Goal: Information Seeking & Learning: Get advice/opinions

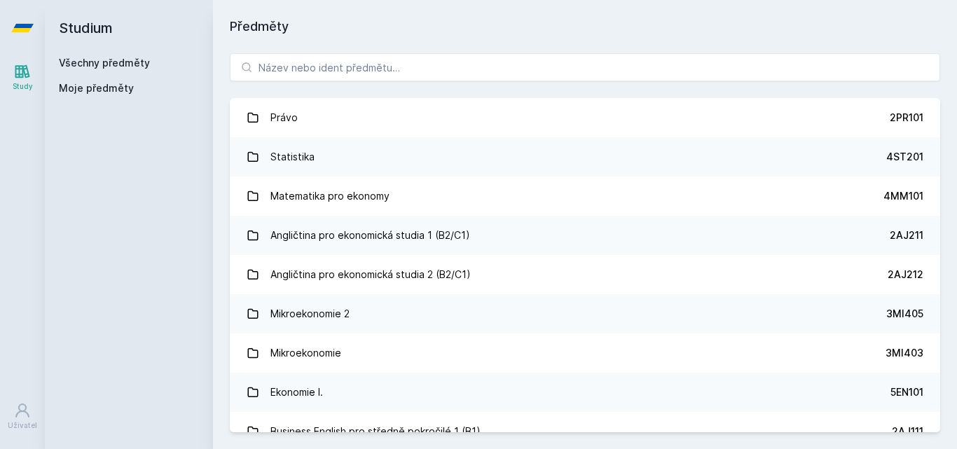
click at [131, 62] on link "Všechny předměty" at bounding box center [104, 63] width 91 height 12
click at [337, 75] on input "search" at bounding box center [585, 67] width 710 height 28
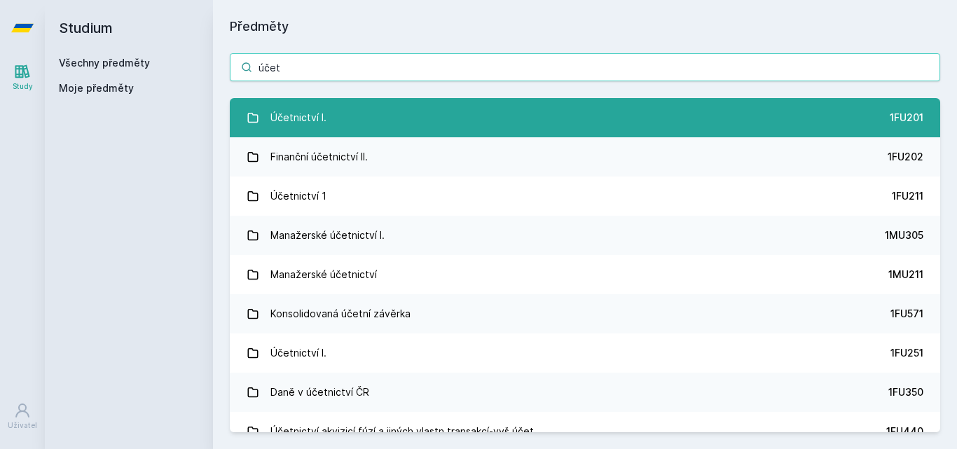
type input "účet"
click at [431, 123] on link "Účetnictví I. 1FU201" at bounding box center [585, 117] width 710 height 39
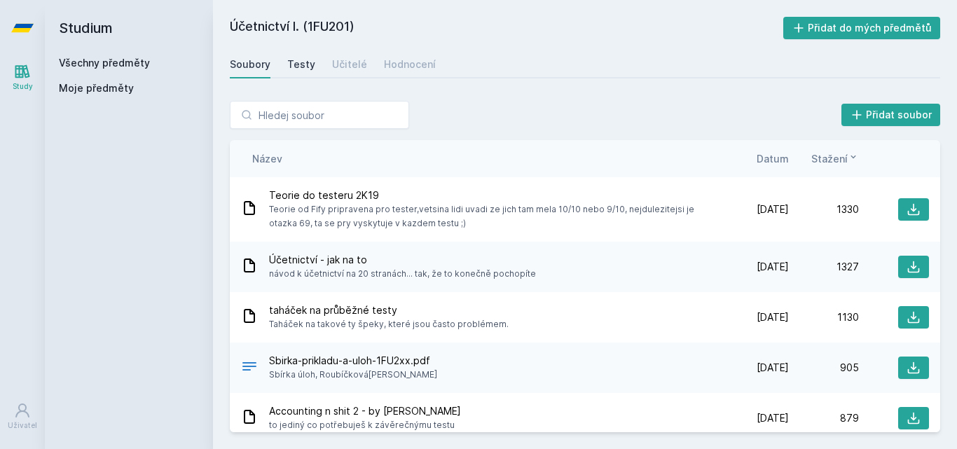
click at [301, 58] on div "Testy" at bounding box center [301, 64] width 28 height 14
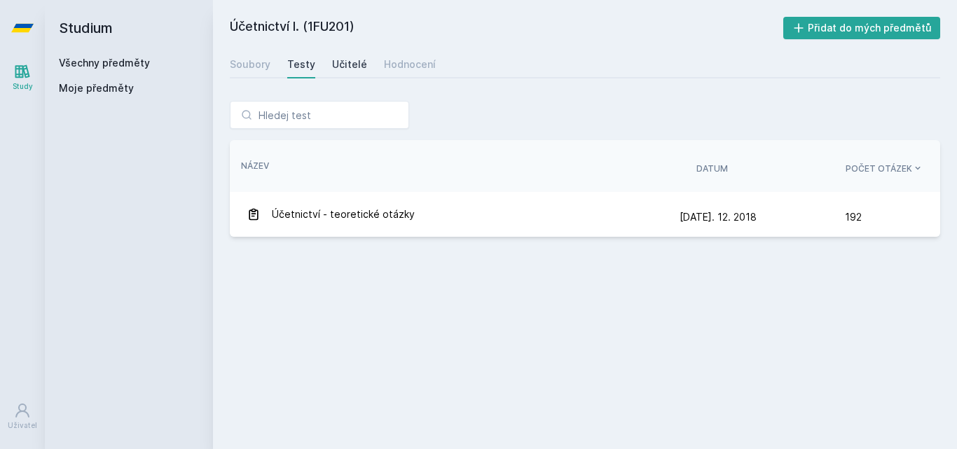
click at [350, 62] on div "Učitelé" at bounding box center [349, 64] width 35 height 14
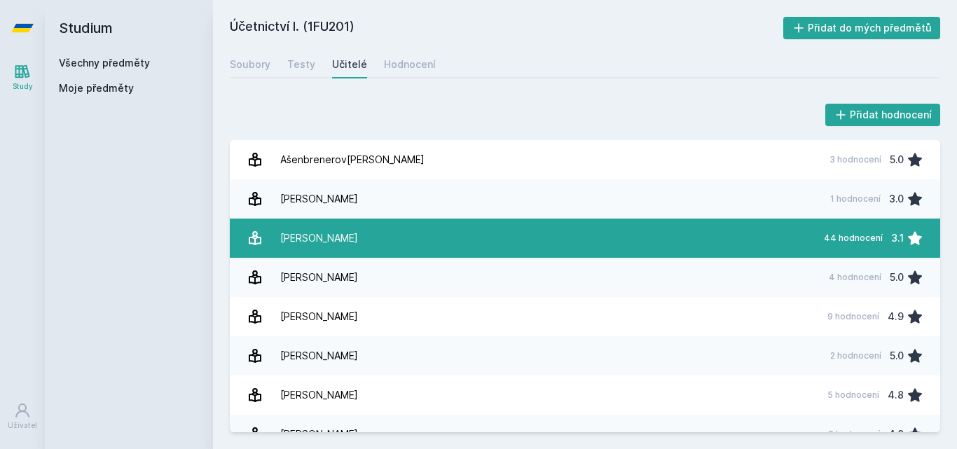
click at [570, 244] on link "Černý Vá[PERSON_NAME] 44 hodnocení 3.1" at bounding box center [585, 238] width 710 height 39
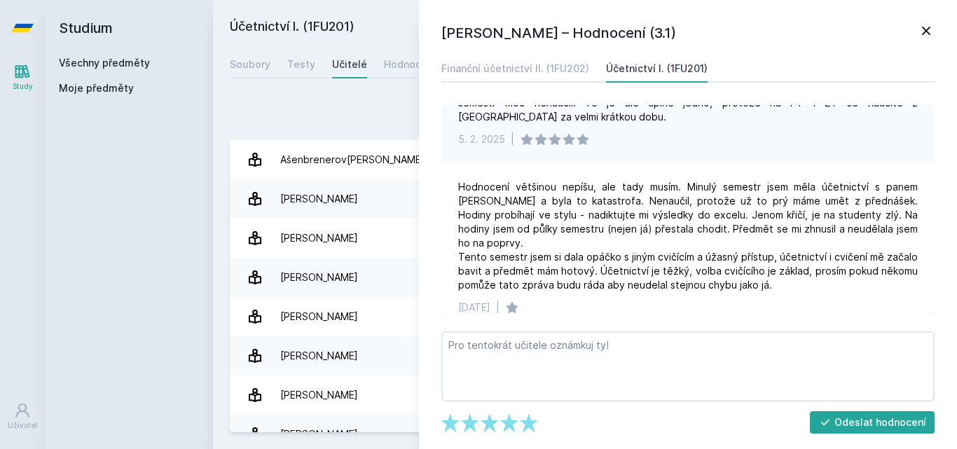
scroll to position [153, 0]
click at [925, 32] on icon at bounding box center [926, 31] width 8 height 8
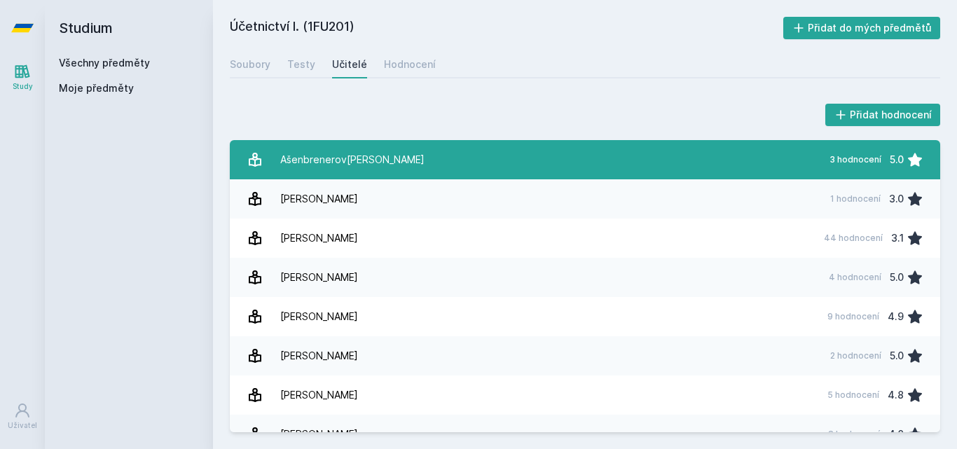
click at [652, 171] on link "Ašenbrene[PERSON_NAME] 3 hodnocení 5.0" at bounding box center [585, 159] width 710 height 39
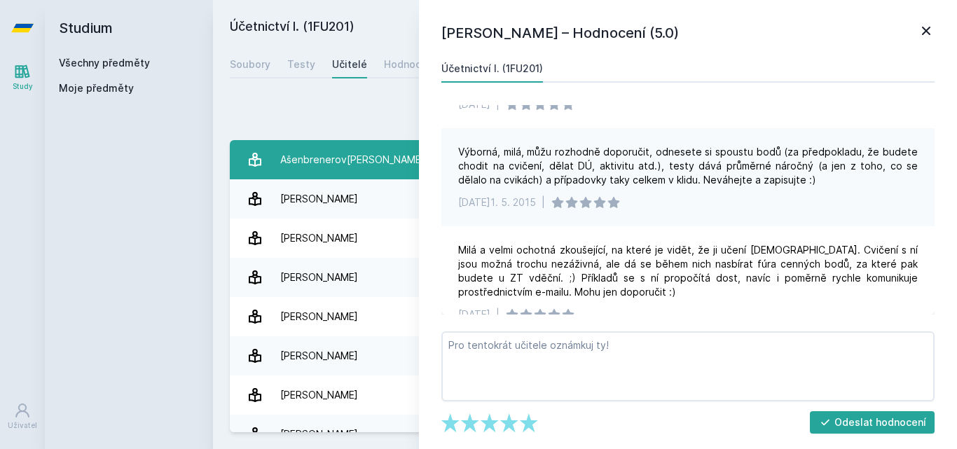
scroll to position [85, 0]
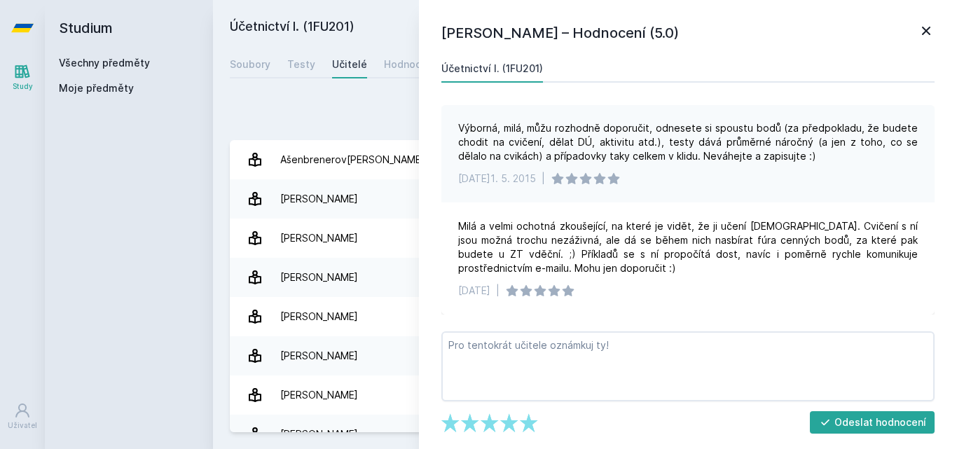
click at [925, 39] on icon at bounding box center [926, 30] width 17 height 17
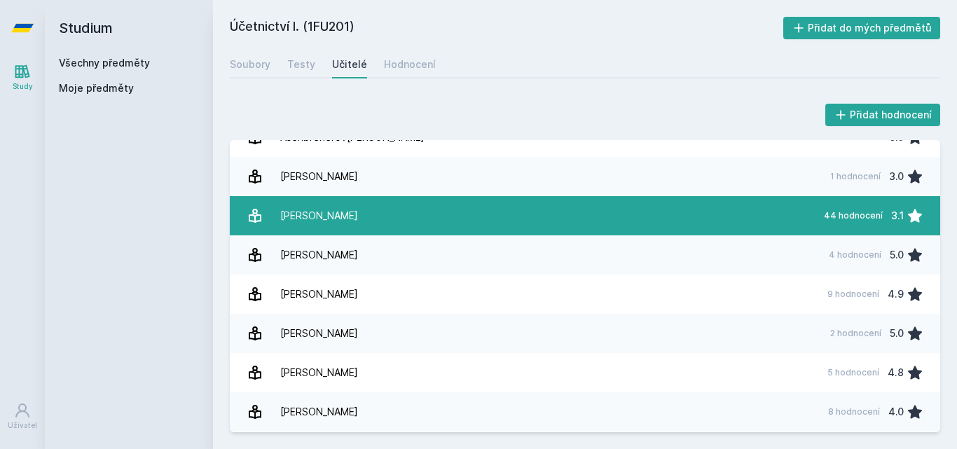
scroll to position [29, 0]
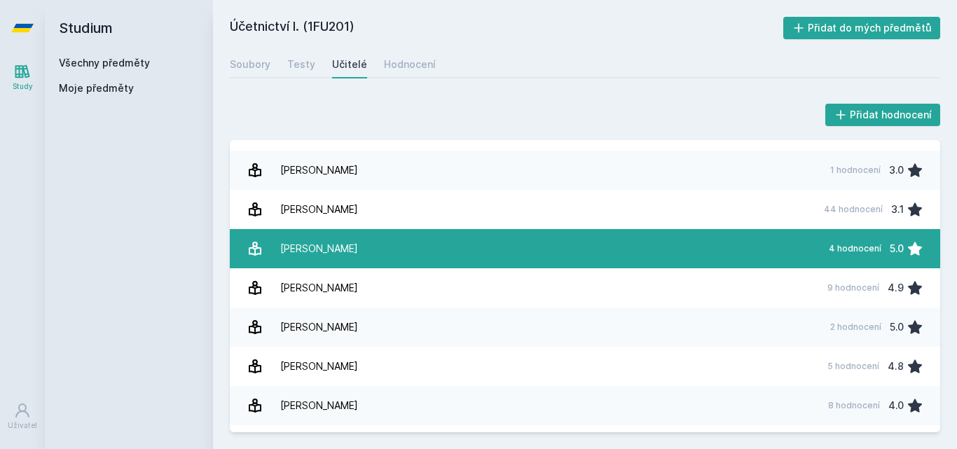
click at [546, 254] on link "Čevela Davi[PERSON_NAME] 4 hodnocení 5.0" at bounding box center [585, 248] width 710 height 39
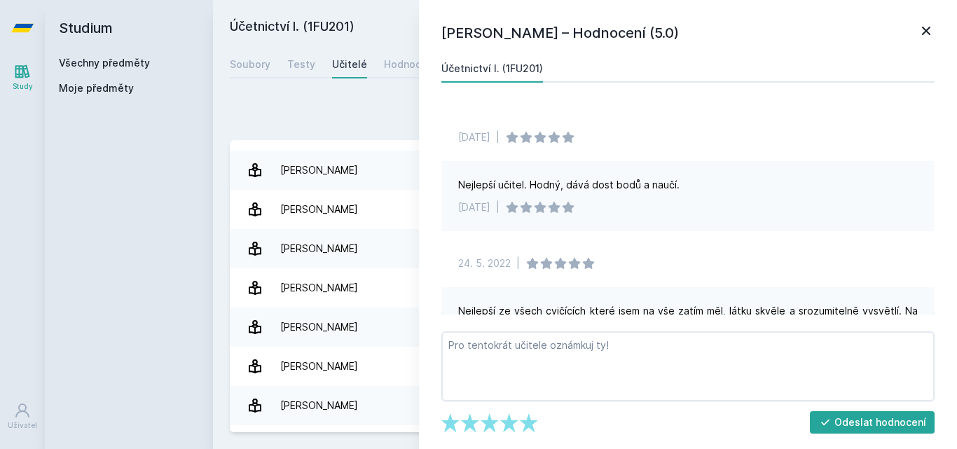
click at [341, 106] on div "Přidat hodnocení" at bounding box center [585, 115] width 710 height 28
click at [923, 31] on icon at bounding box center [926, 30] width 17 height 17
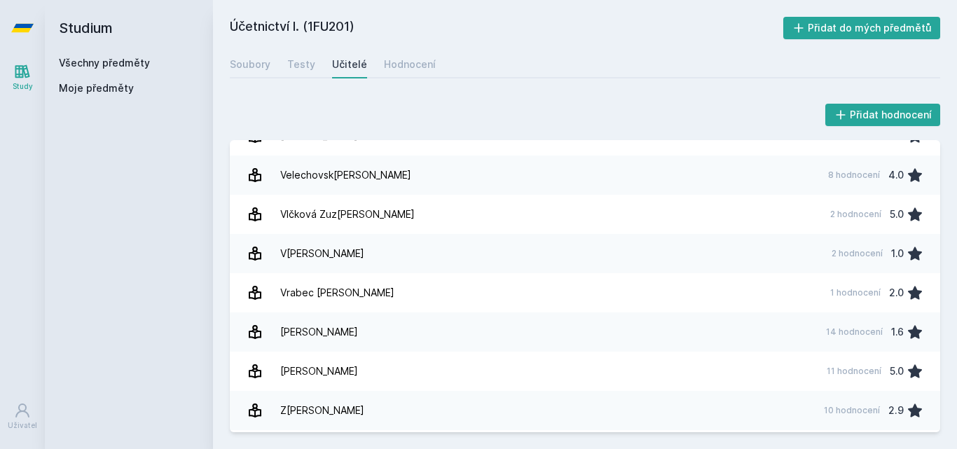
scroll to position [2572, 0]
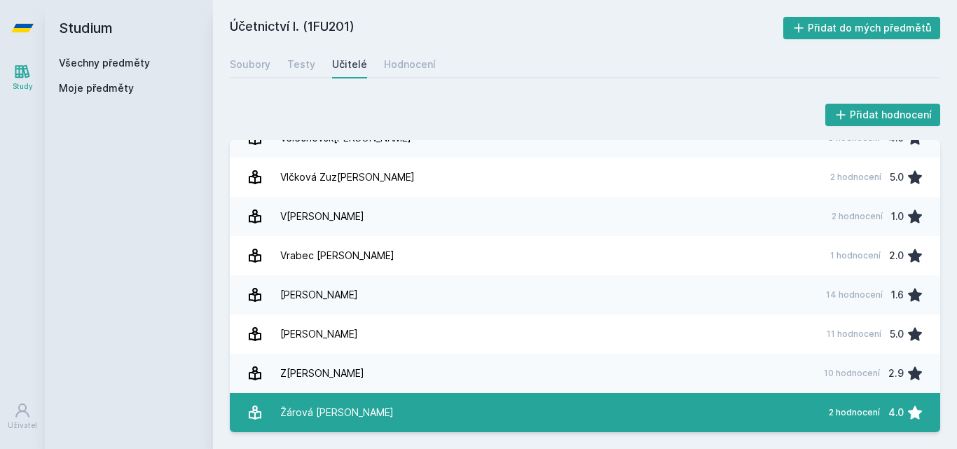
click at [537, 393] on link "Žárová [PERSON_NAME] 2 hodnocení 4.0" at bounding box center [585, 412] width 710 height 39
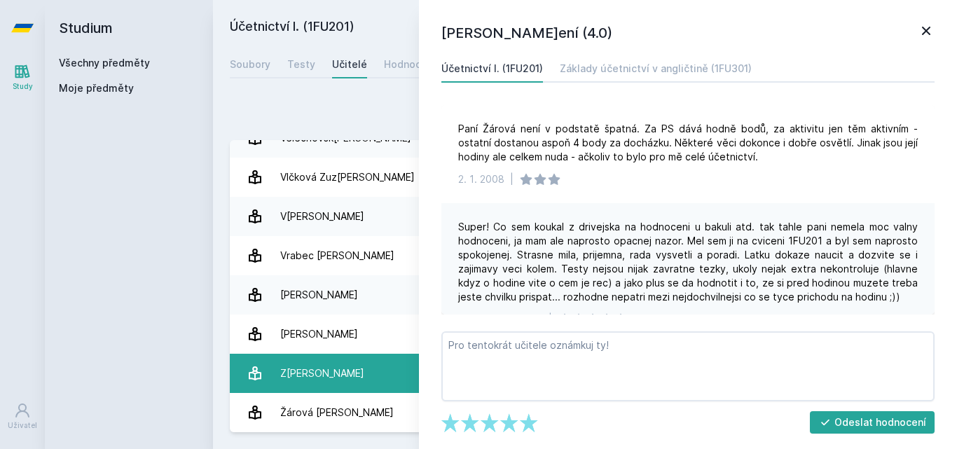
click at [352, 373] on link "Zouhar [PERSON_NAME] 10 hodnocení 2.9" at bounding box center [585, 373] width 710 height 39
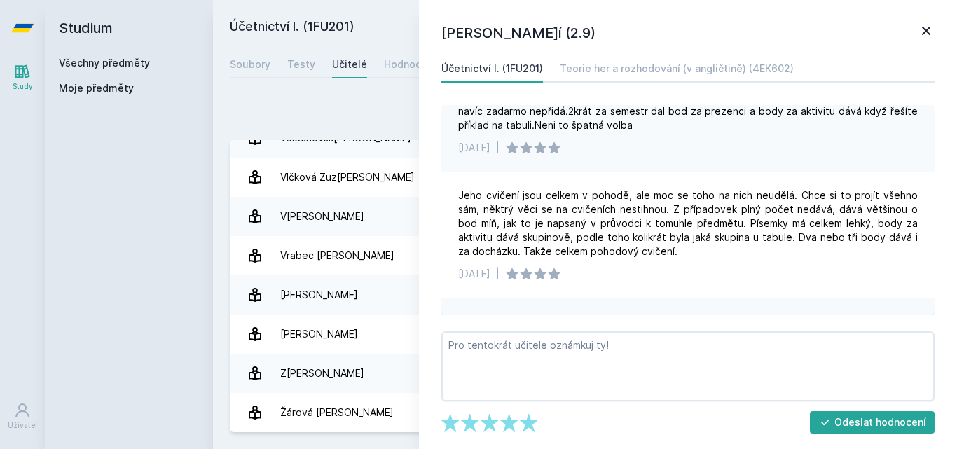
scroll to position [715, 0]
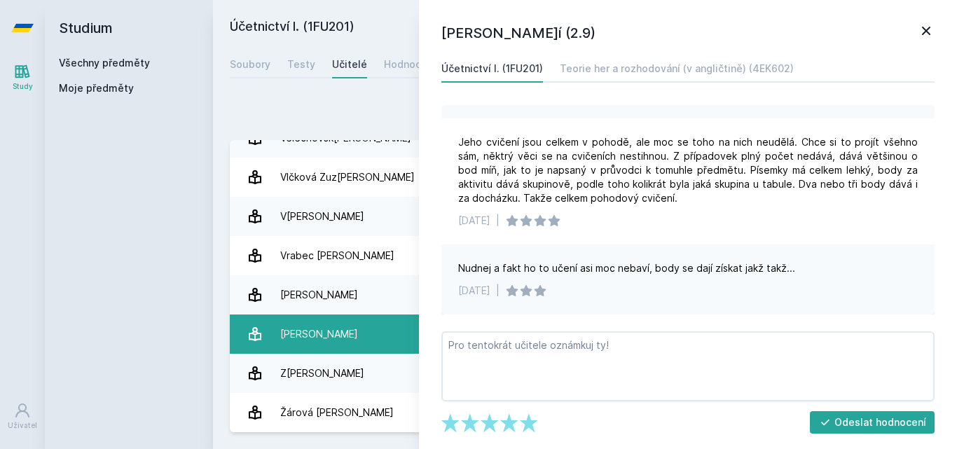
click at [373, 345] on link "Zemánková[PERSON_NAME] 11 hodnocení 5.0" at bounding box center [585, 334] width 710 height 39
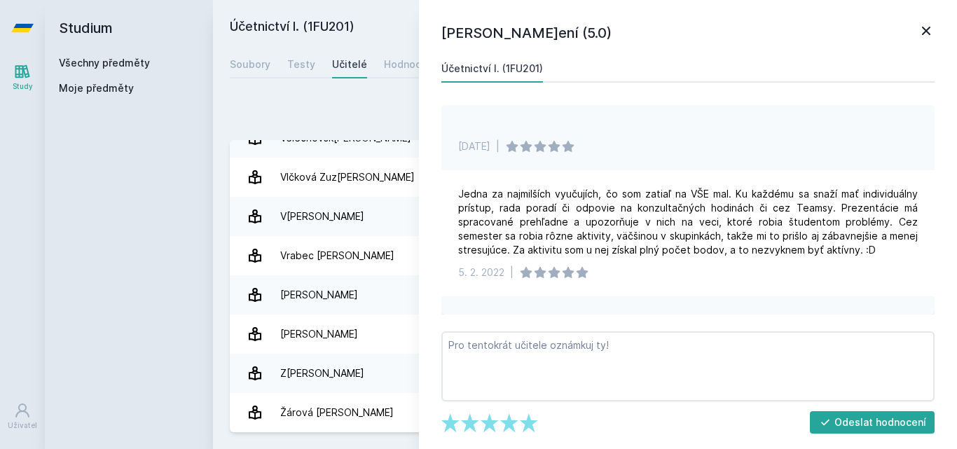
scroll to position [216, 0]
click at [925, 30] on icon at bounding box center [926, 31] width 8 height 8
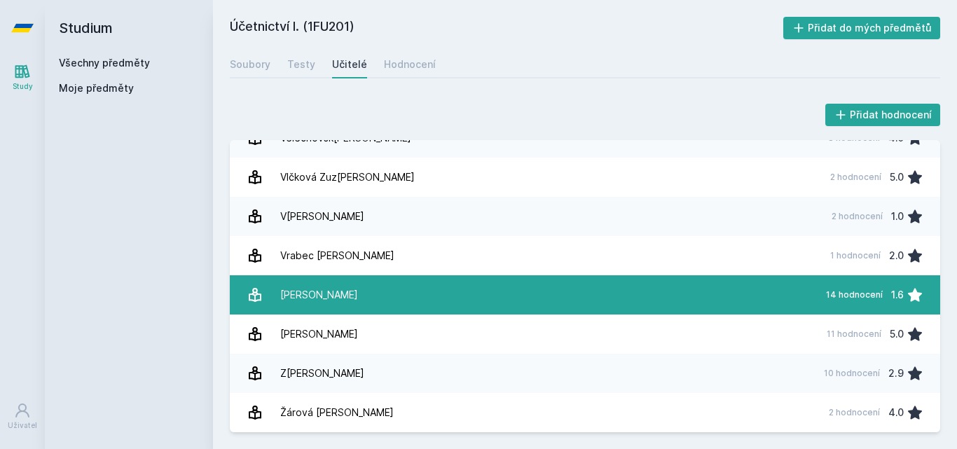
click at [400, 305] on link "[PERSON_NAME] 14 hodnocení 1.6" at bounding box center [585, 294] width 710 height 39
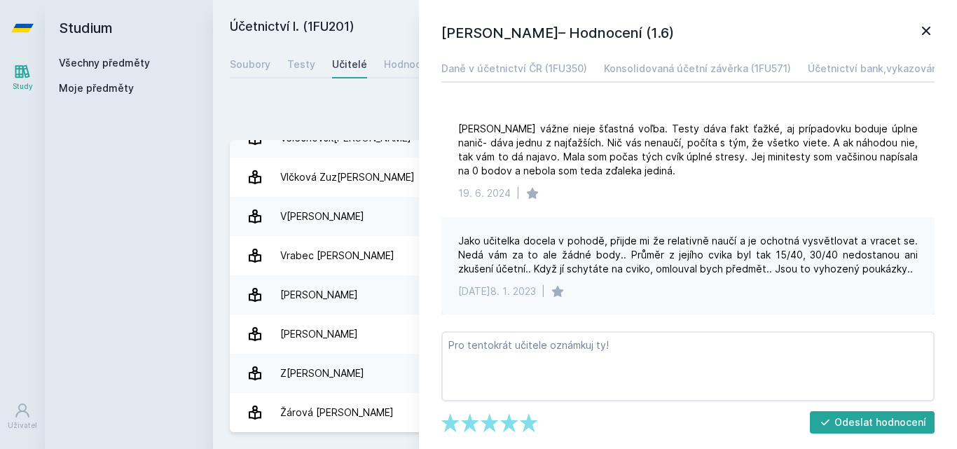
click at [923, 31] on icon at bounding box center [926, 30] width 17 height 17
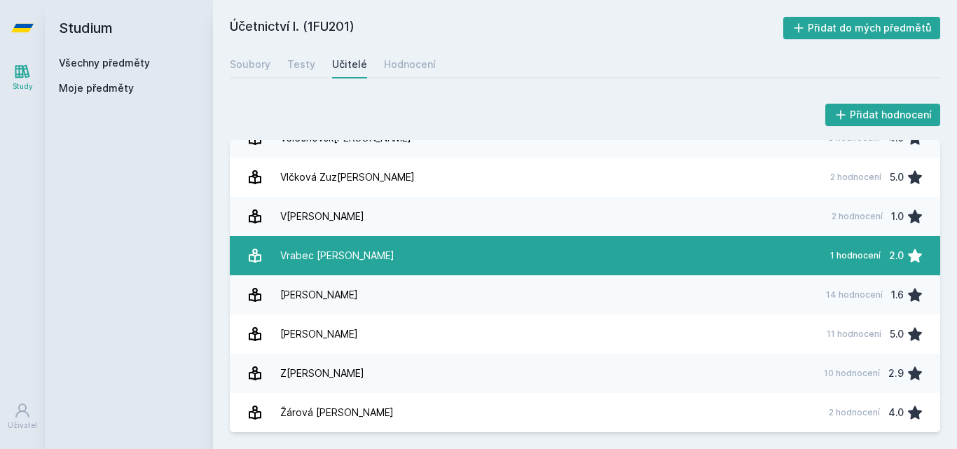
click at [448, 265] on link "V[PERSON_NAME] 1 hodnocení 2.0" at bounding box center [585, 255] width 710 height 39
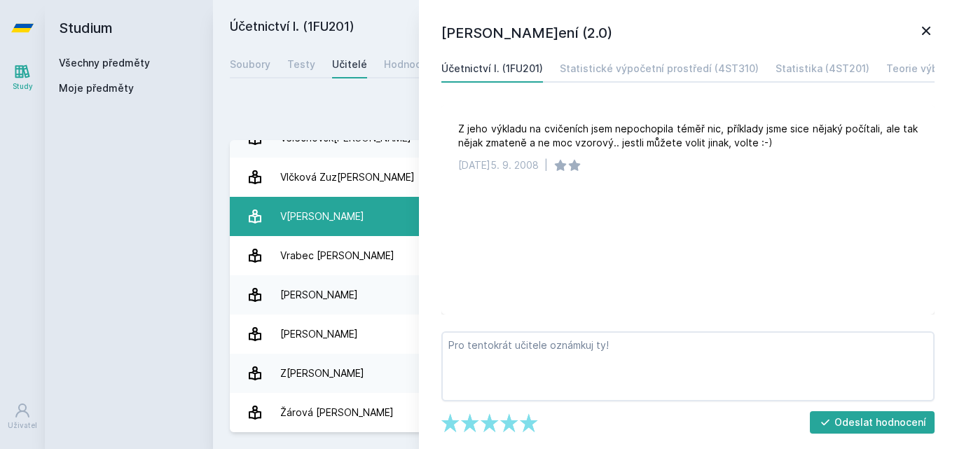
click at [355, 224] on div "V[PERSON_NAME]" at bounding box center [322, 216] width 84 height 28
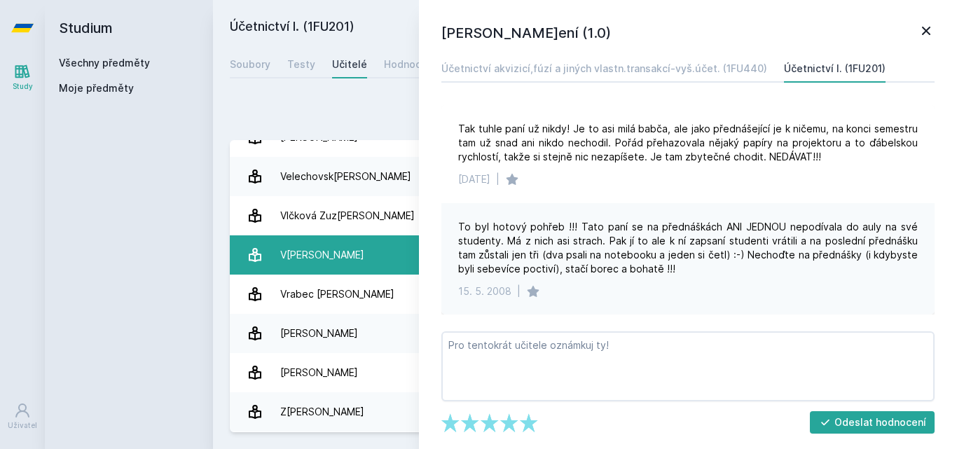
scroll to position [2530, 0]
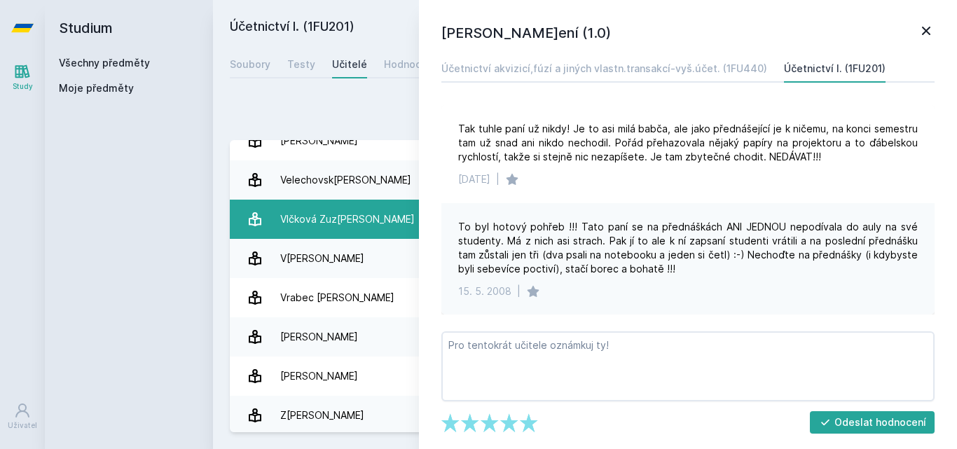
click at [366, 233] on link "Vlčková Zu[PERSON_NAME] 2 hodnocení 5.0" at bounding box center [585, 219] width 710 height 39
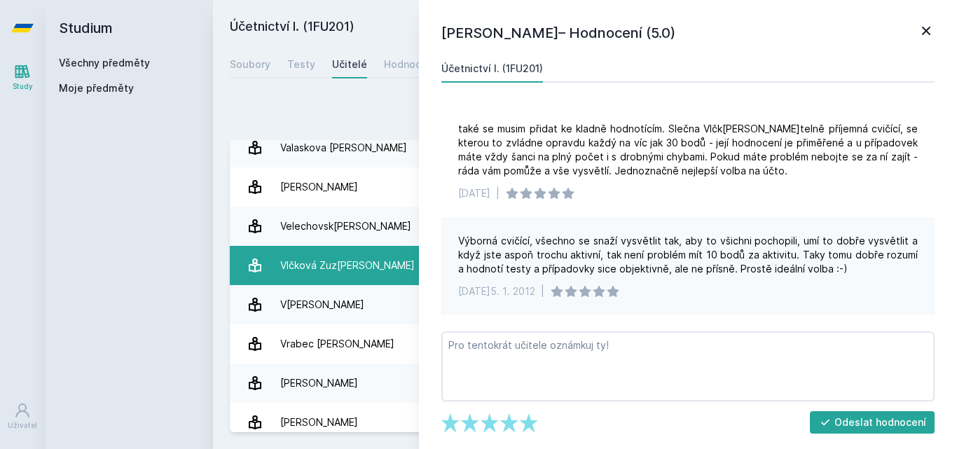
scroll to position [2483, 0]
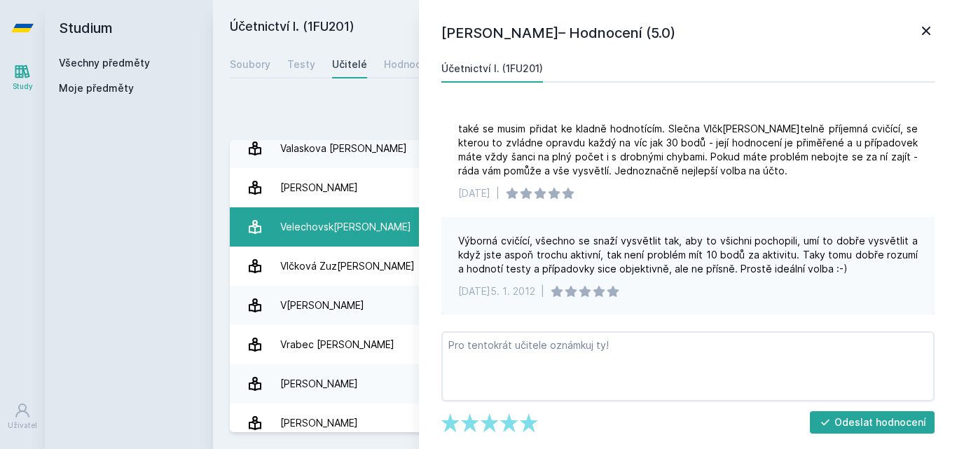
click at [376, 237] on link "Velechovská [PERSON_NAME] 8 hodnocení 4.0" at bounding box center [585, 226] width 710 height 39
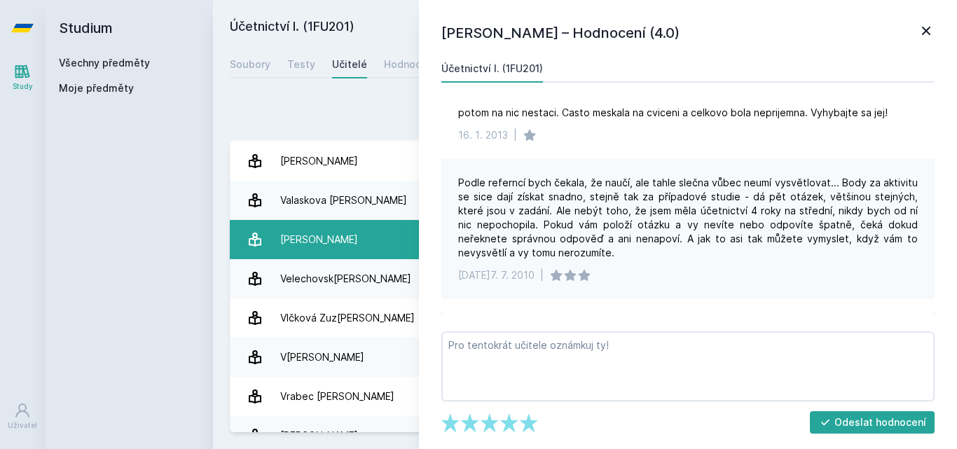
scroll to position [2422, 0]
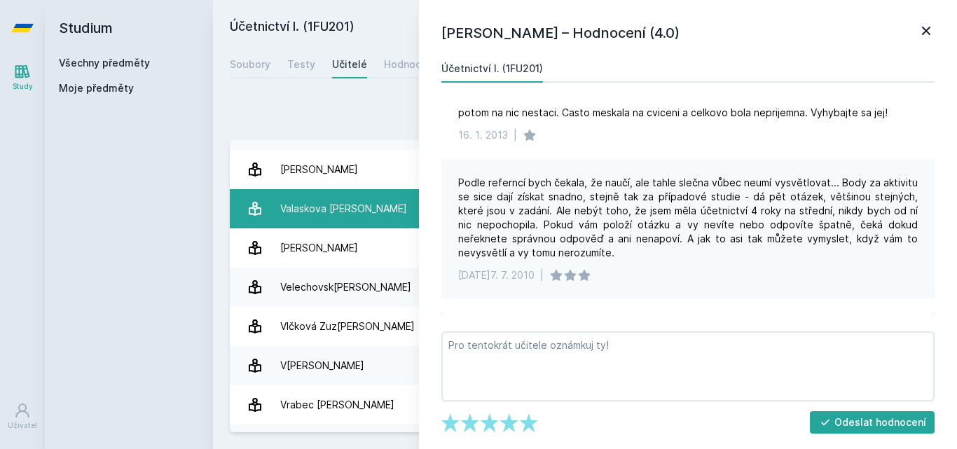
click at [345, 208] on div "Valaskova [PERSON_NAME]" at bounding box center [343, 209] width 127 height 28
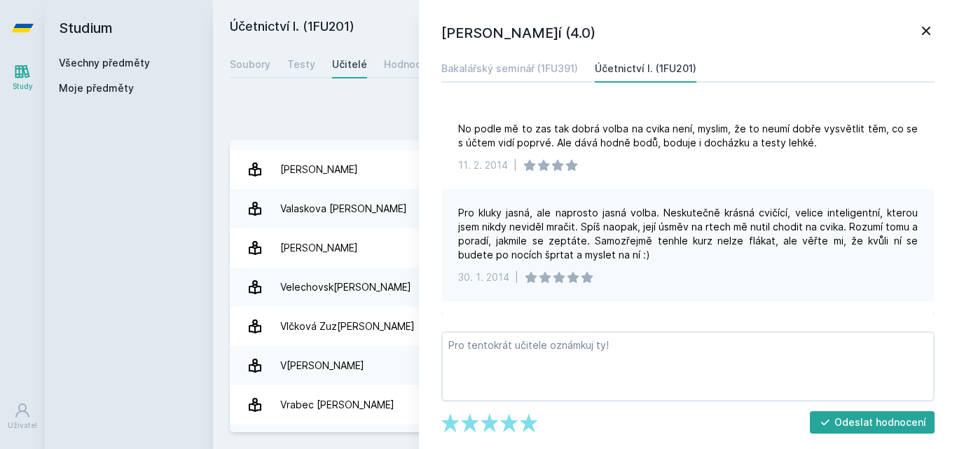
click at [930, 33] on icon at bounding box center [926, 30] width 17 height 17
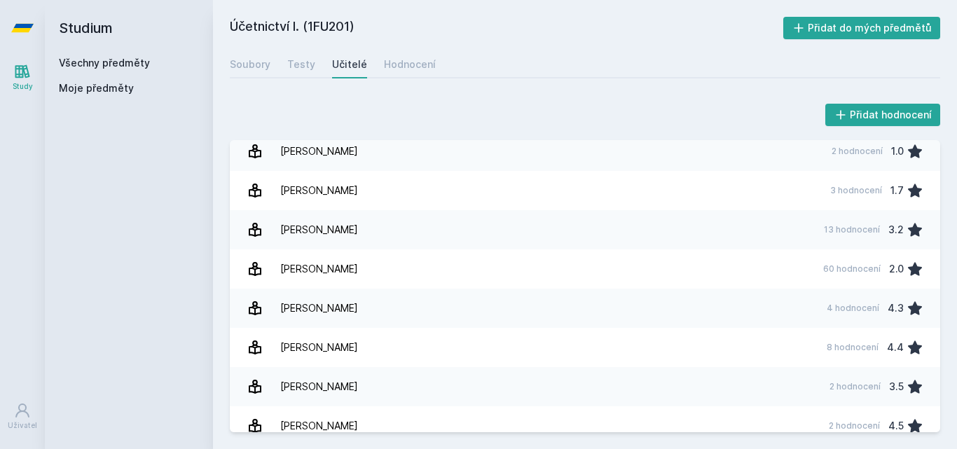
scroll to position [520, 0]
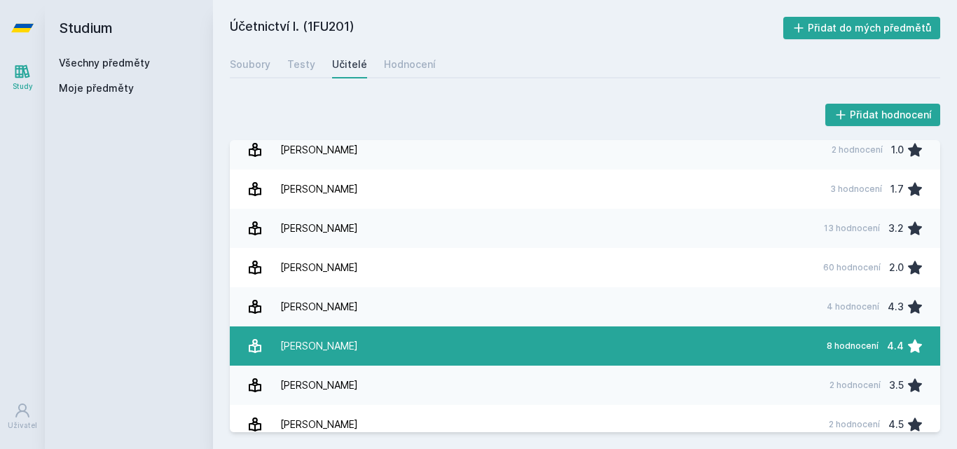
click at [374, 350] on link "[PERSON_NAME] 8 hodnocení 4.4" at bounding box center [585, 345] width 710 height 39
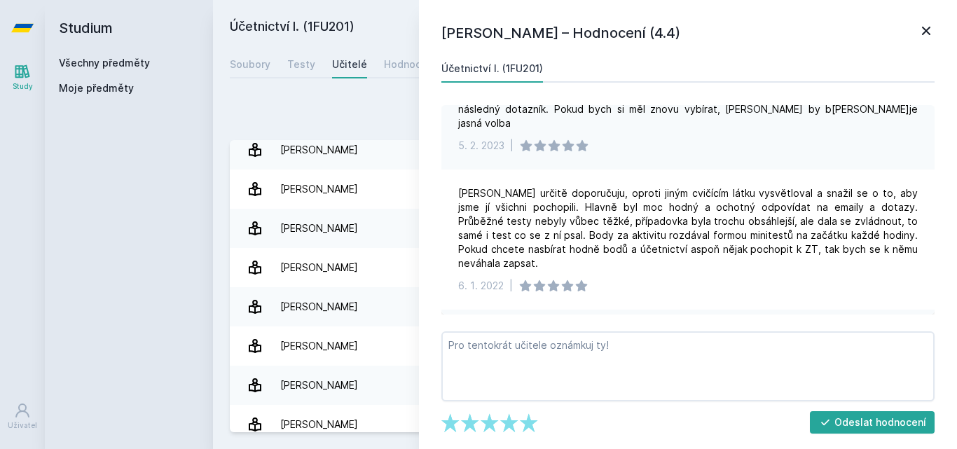
scroll to position [456, 0]
click at [925, 29] on icon at bounding box center [926, 30] width 17 height 17
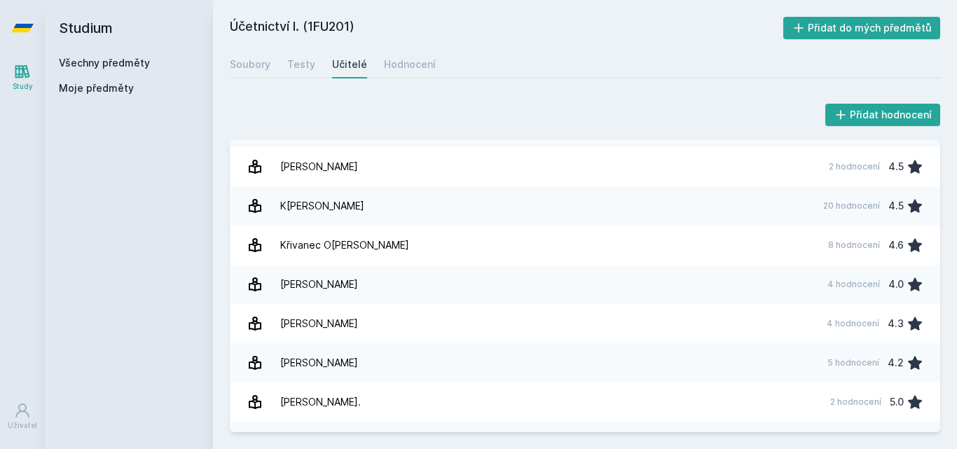
scroll to position [778, 0]
click at [476, 283] on link "[PERSON_NAME] 4 hodnocení 4.0" at bounding box center [585, 283] width 710 height 39
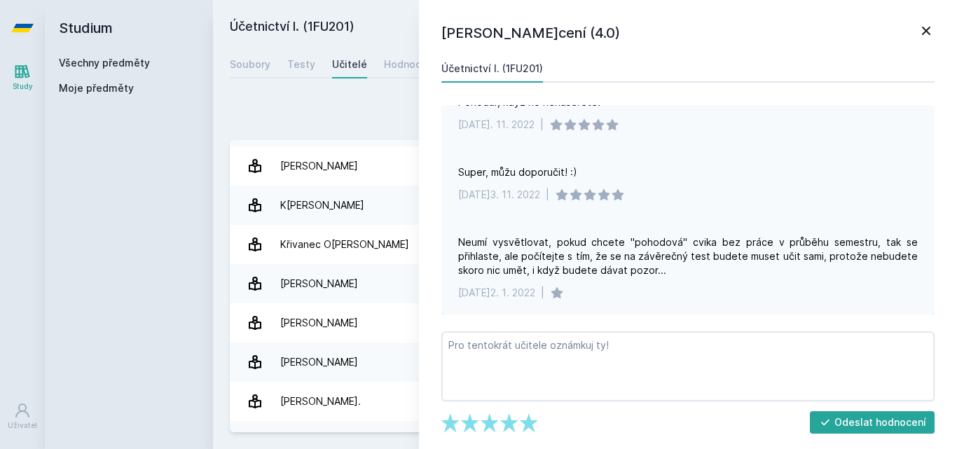
scroll to position [113, 0]
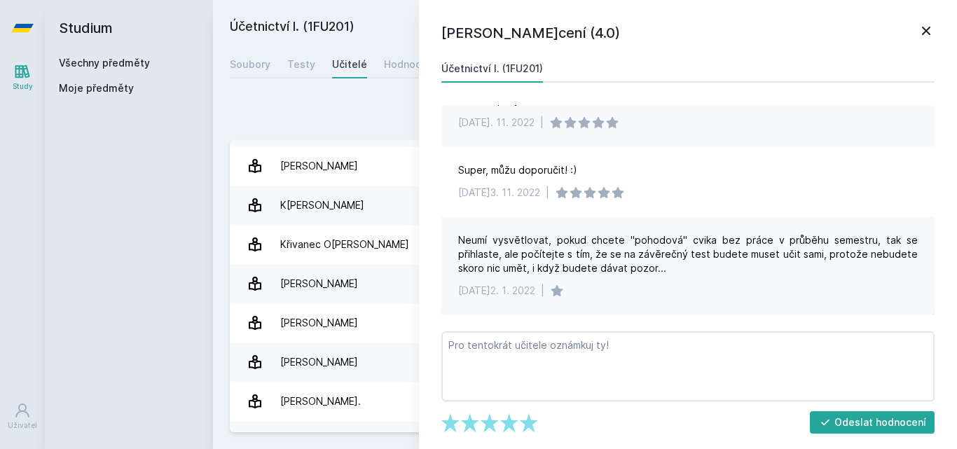
click at [924, 27] on icon at bounding box center [926, 30] width 17 height 17
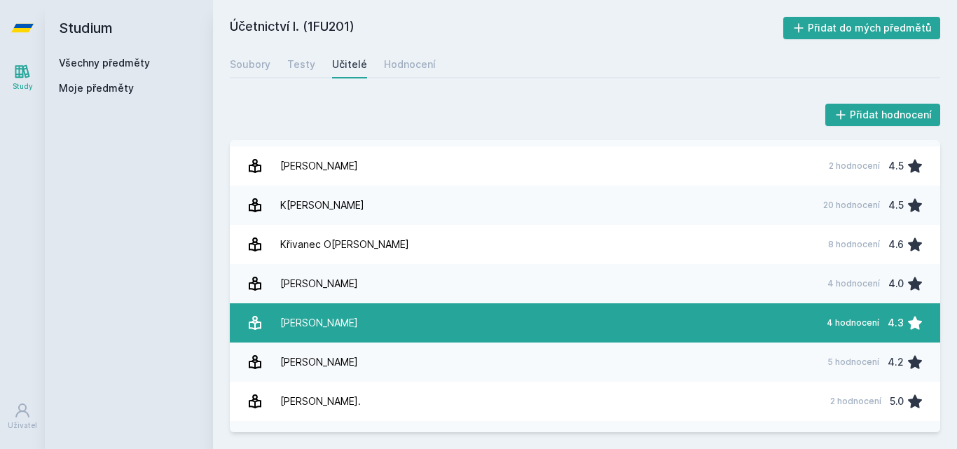
click at [368, 325] on link "[PERSON_NAME] 4 hodnocení 4.3" at bounding box center [585, 322] width 710 height 39
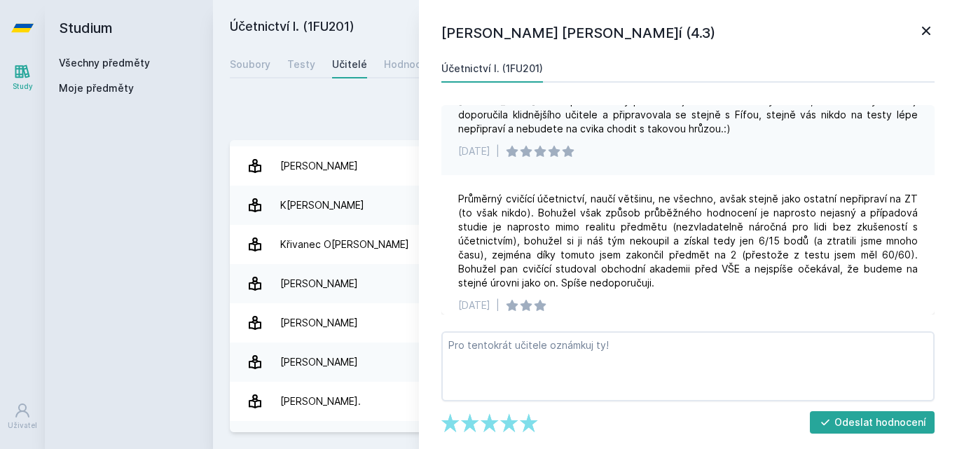
scroll to position [253, 0]
click at [930, 36] on icon at bounding box center [926, 30] width 17 height 17
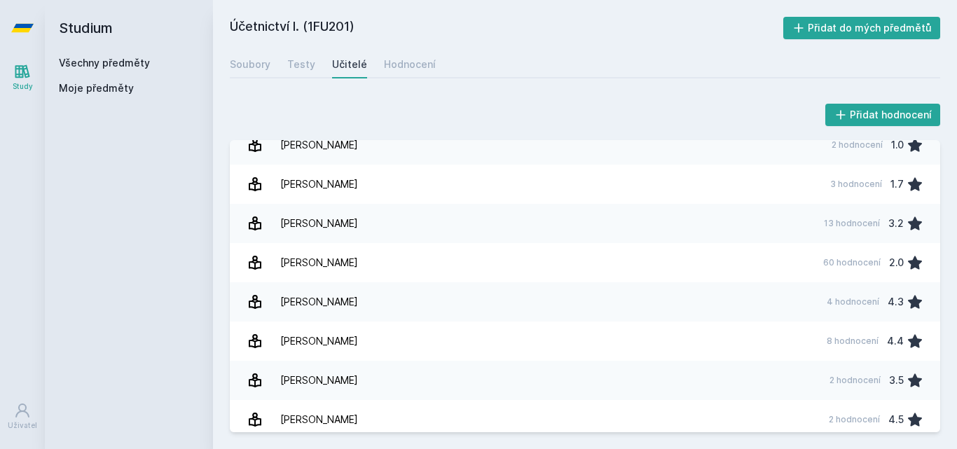
scroll to position [525, 0]
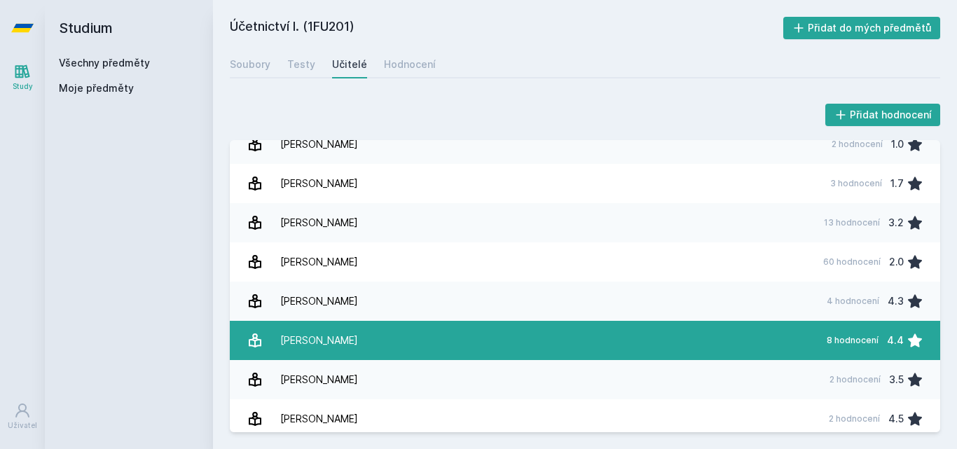
click at [340, 333] on link "[PERSON_NAME] 8 hodnocení 4.4" at bounding box center [585, 340] width 710 height 39
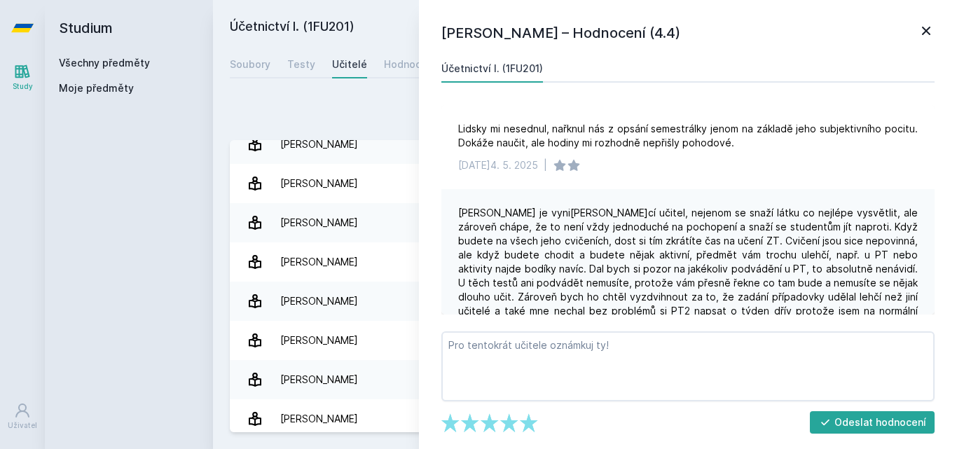
click at [919, 36] on icon at bounding box center [926, 30] width 17 height 17
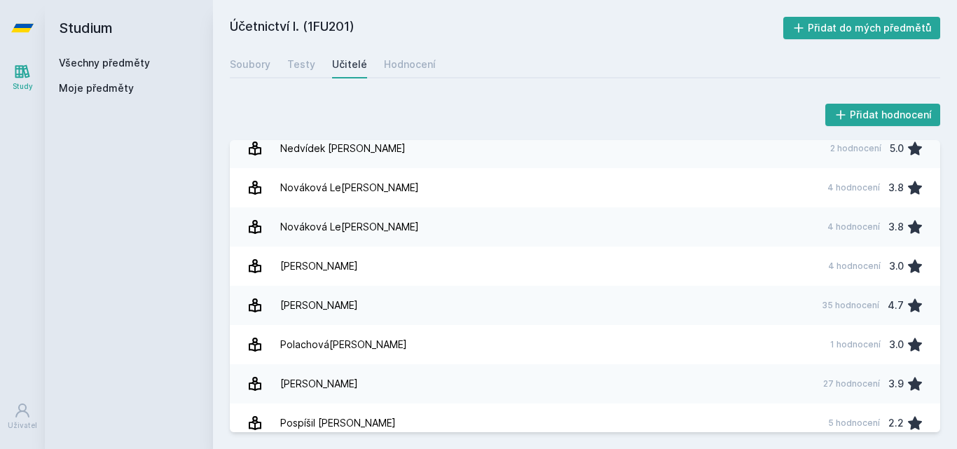
scroll to position [1306, 0]
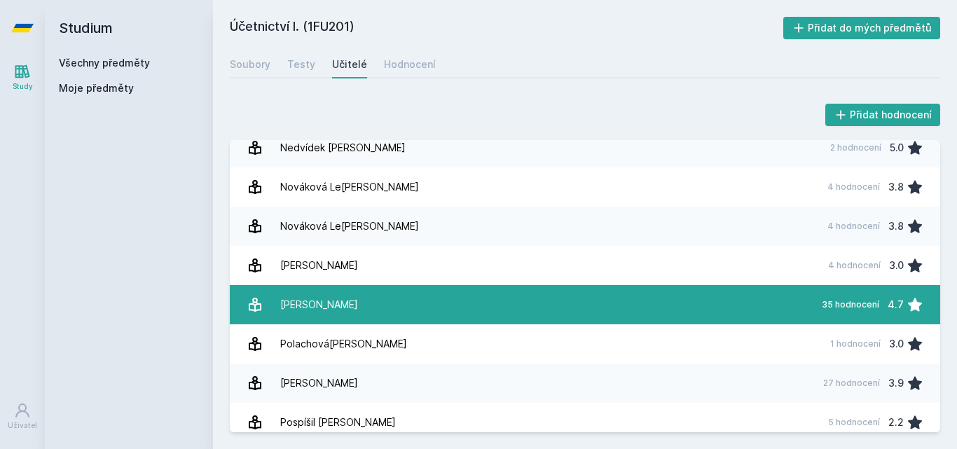
click at [362, 297] on link "P[PERSON_NAME] 35 hodnocení 4.7" at bounding box center [585, 304] width 710 height 39
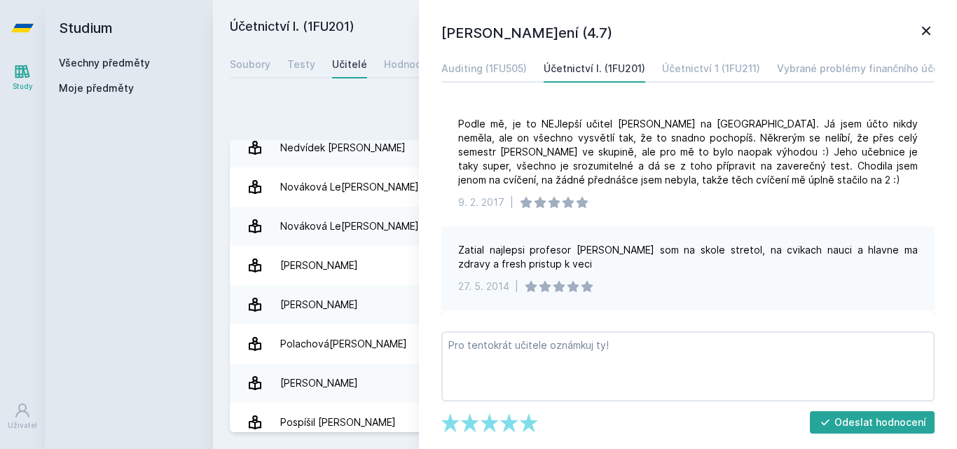
scroll to position [526, 0]
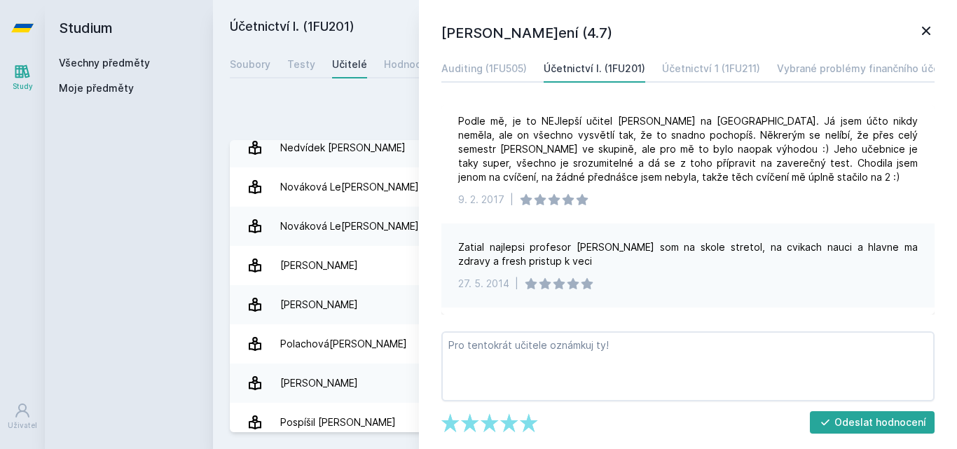
click at [926, 29] on icon at bounding box center [926, 30] width 17 height 17
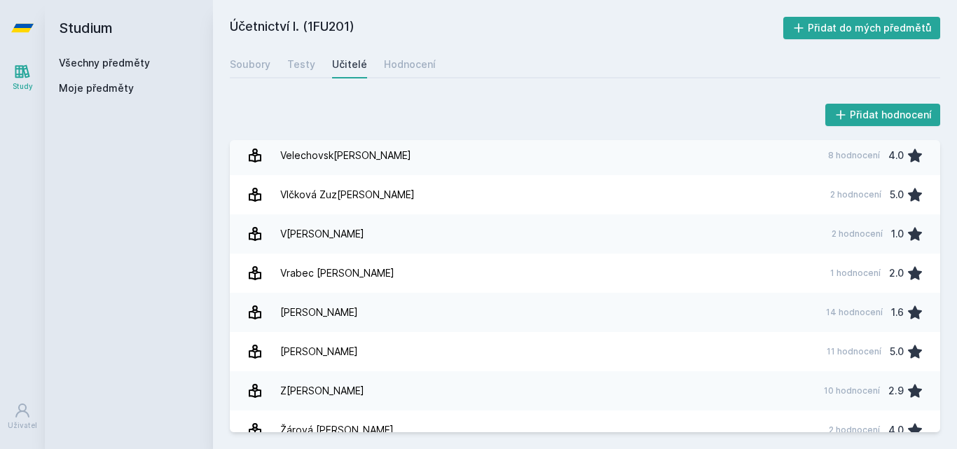
scroll to position [2572, 0]
